Goal: Information Seeking & Learning: Understand process/instructions

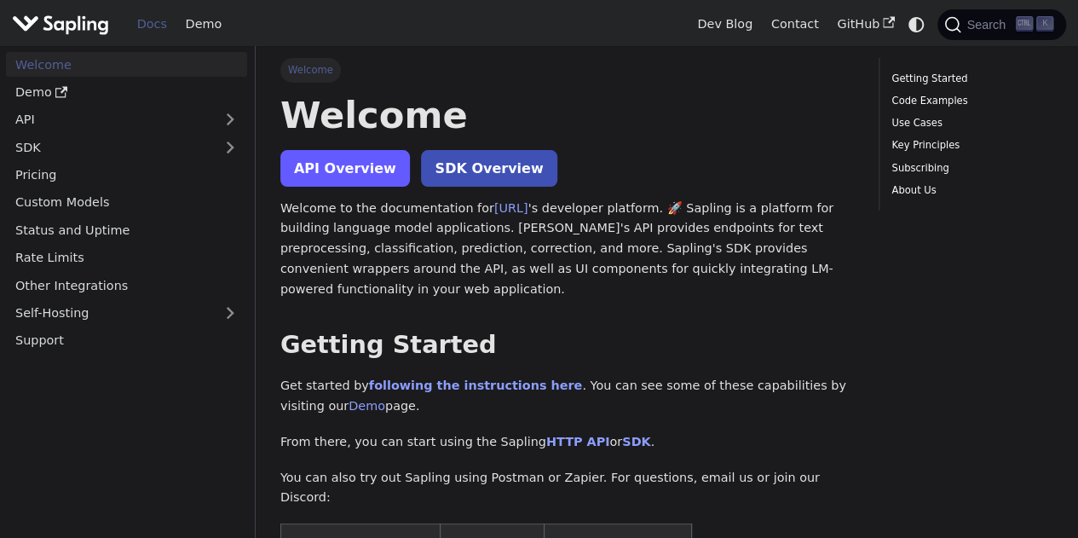
click at [361, 177] on link "API Overview" at bounding box center [345, 168] width 130 height 37
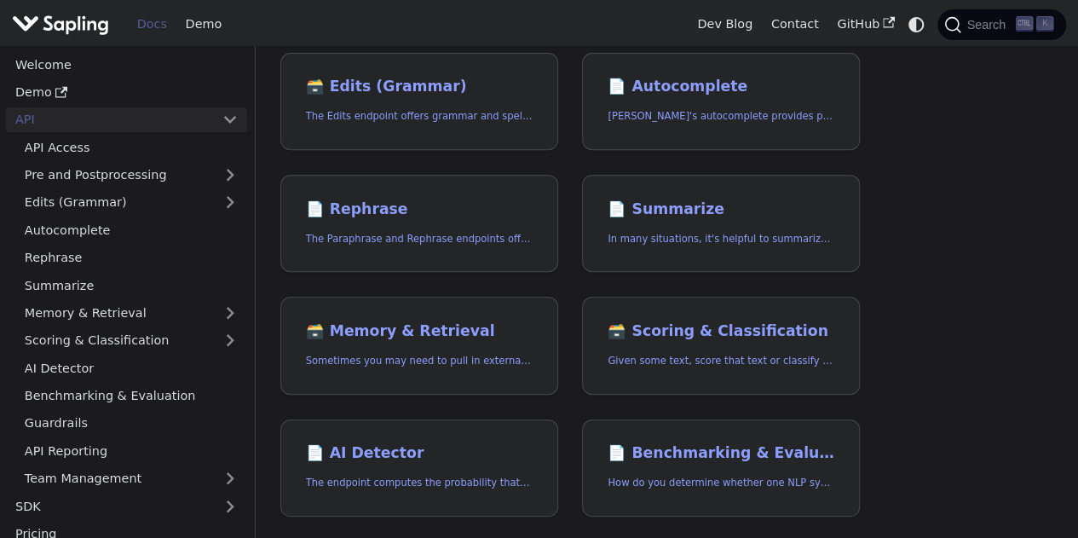
scroll to position [273, 0]
click at [467, 461] on link "📄️ AI Detector The endpoint computes the probability that a piece of text is AI…" at bounding box center [419, 468] width 278 height 98
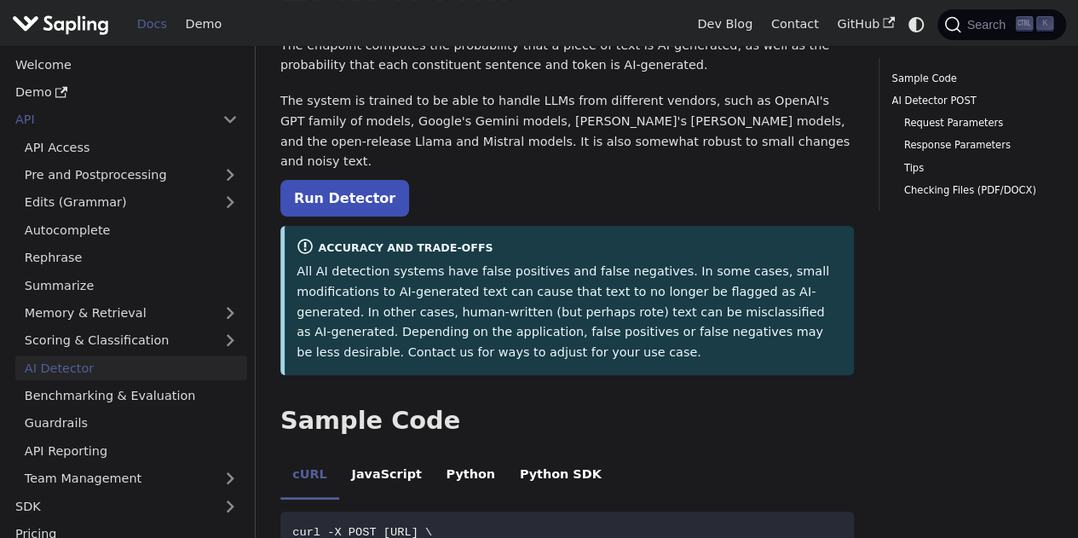
scroll to position [126, 0]
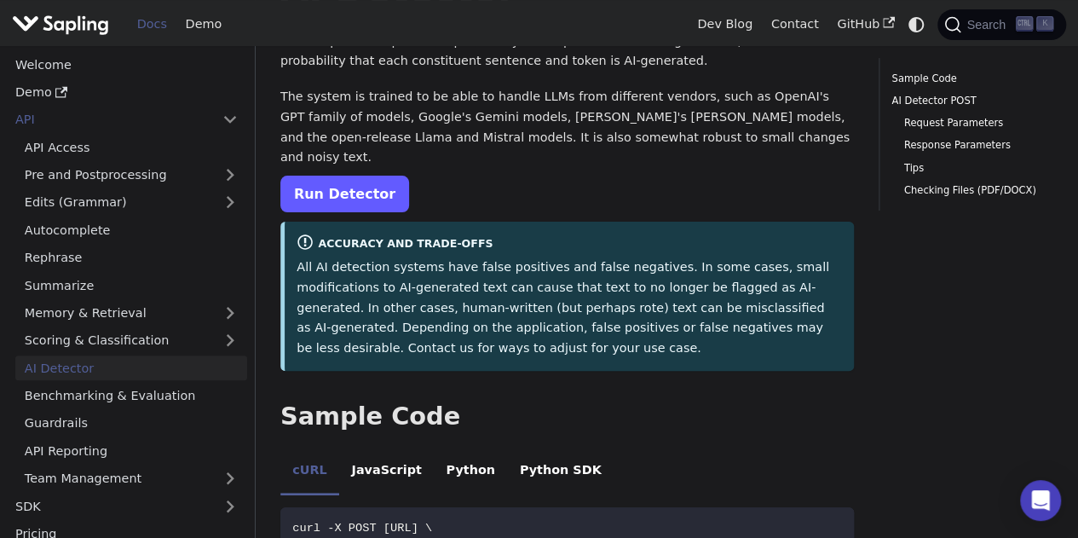
click at [352, 176] on link "Run Detector" at bounding box center [344, 194] width 129 height 37
